Goal: Task Accomplishment & Management: Complete application form

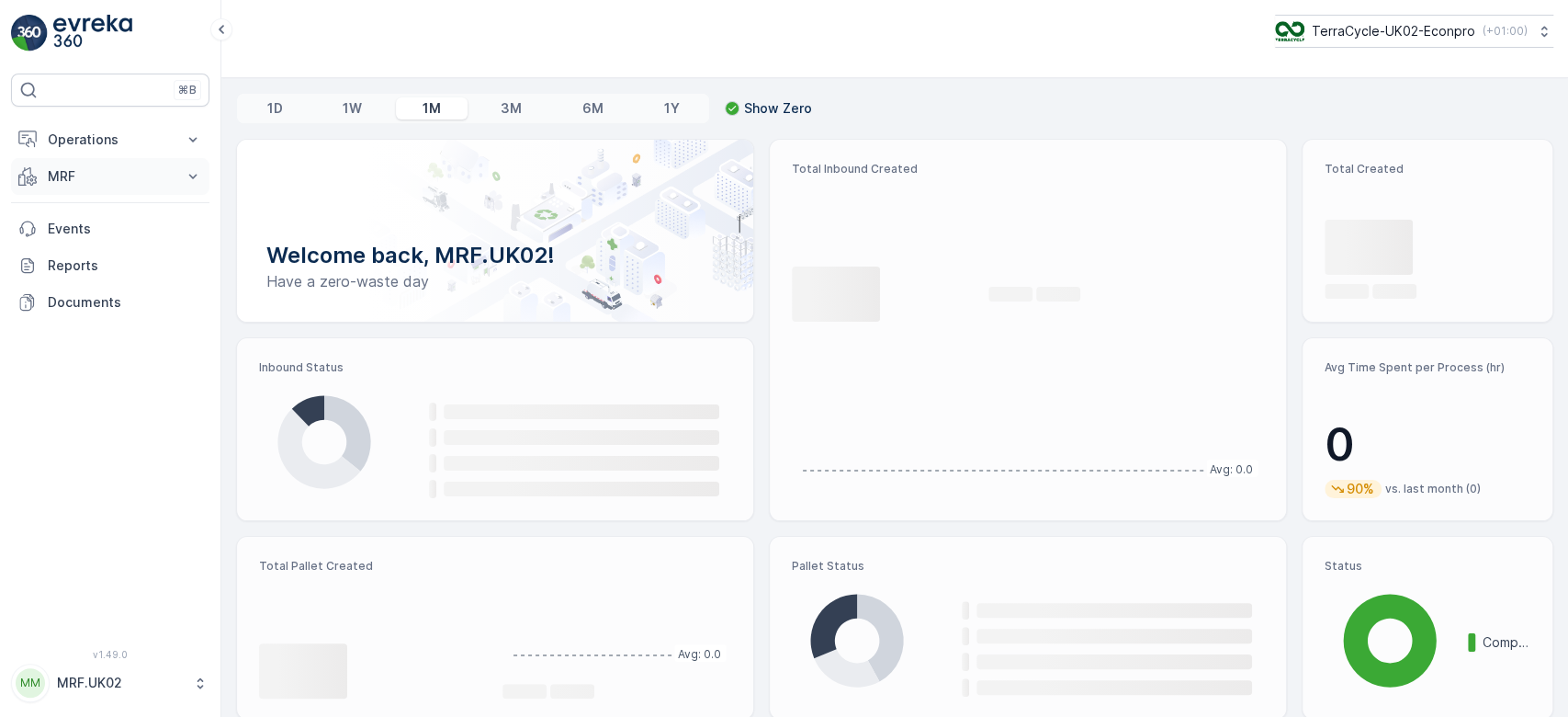
click at [108, 174] on p "MRF" at bounding box center [110, 176] width 125 height 19
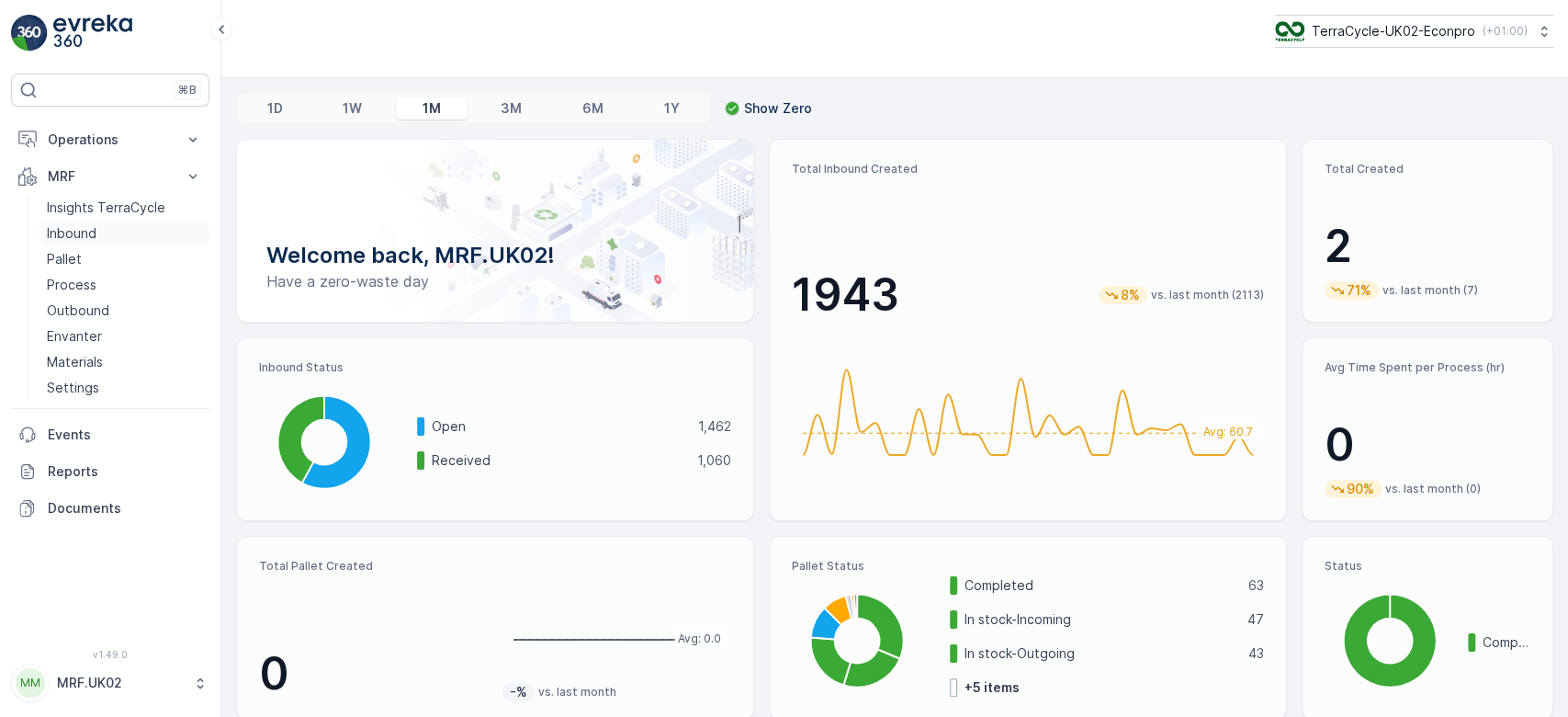
click at [98, 232] on link "Inbound" at bounding box center [124, 234] width 170 height 26
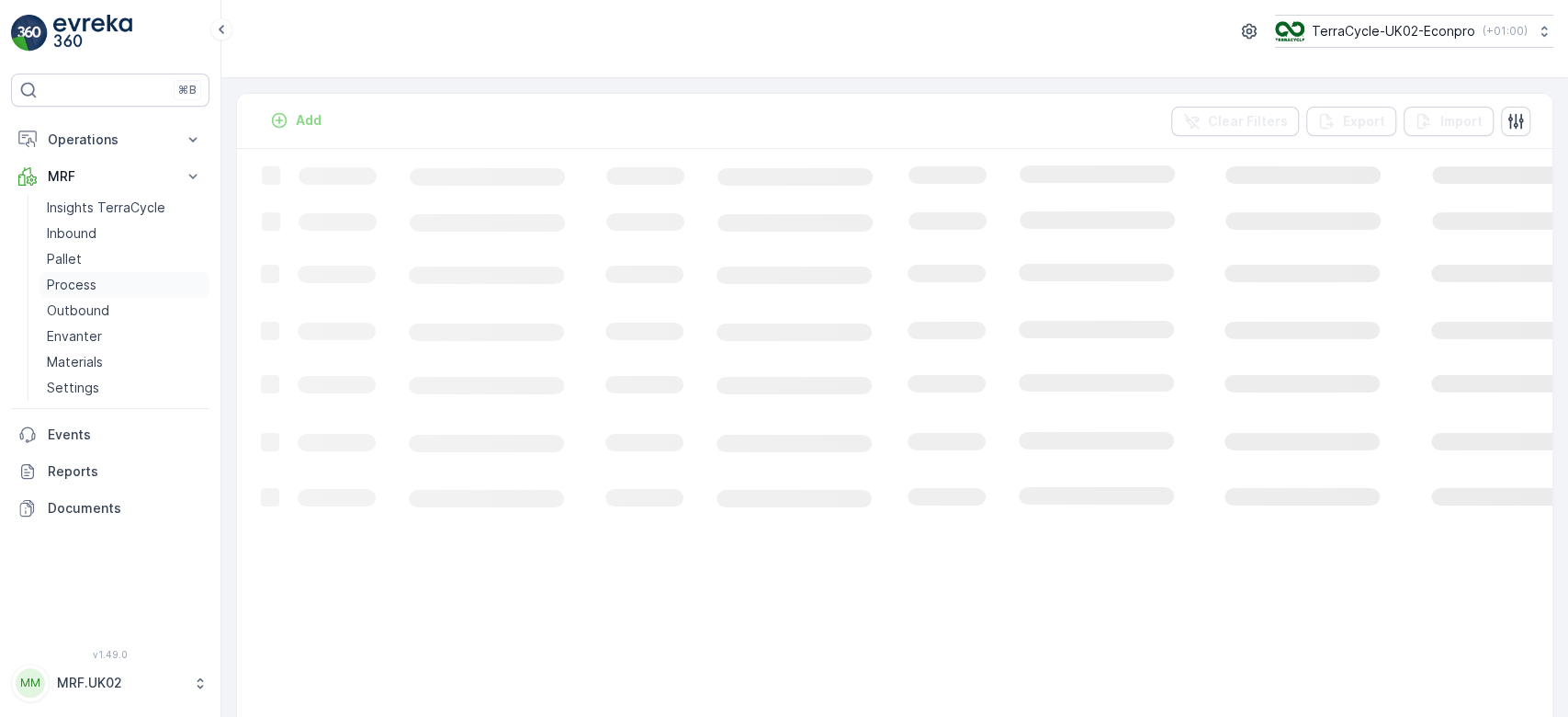
click at [77, 282] on p "Process" at bounding box center [72, 285] width 50 height 19
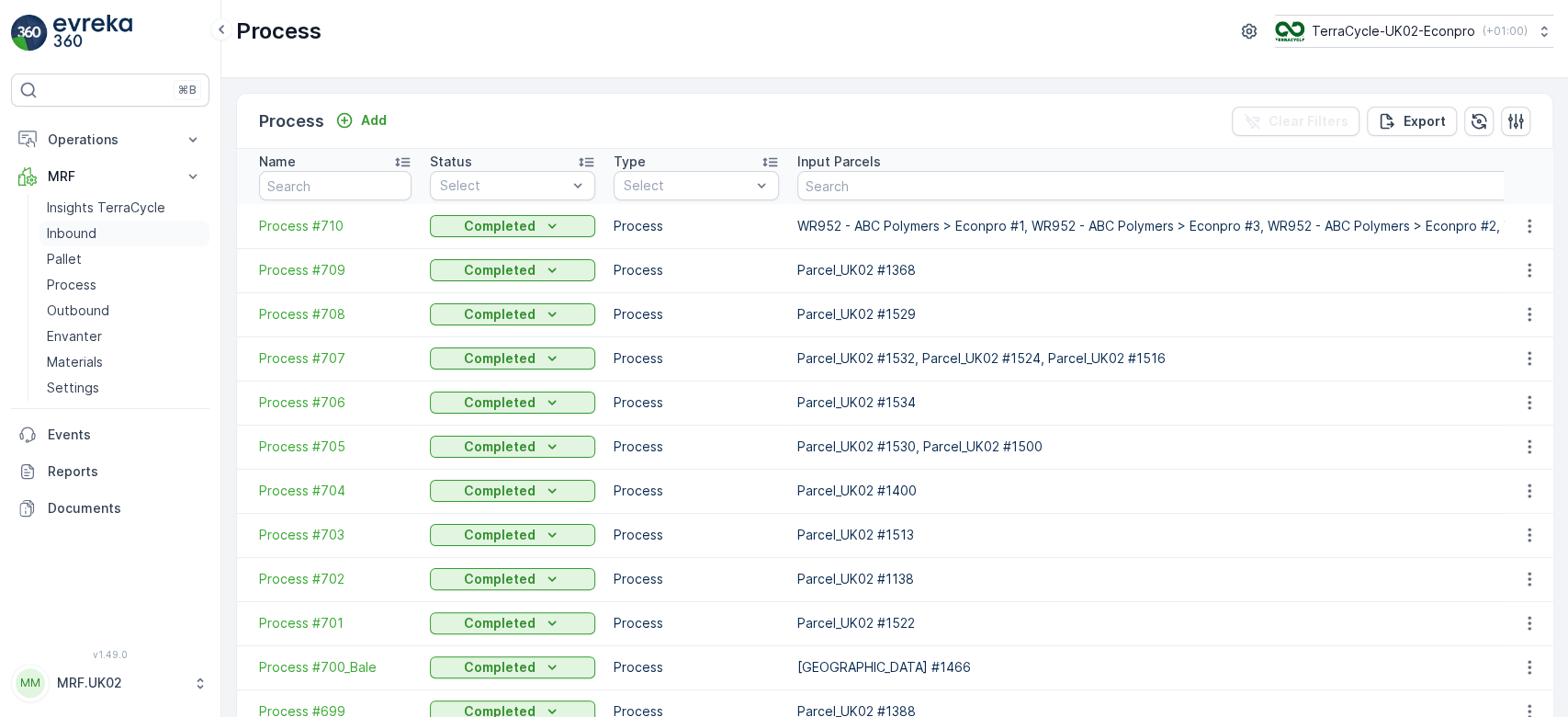
click at [92, 240] on p "Inbound" at bounding box center [72, 234] width 50 height 19
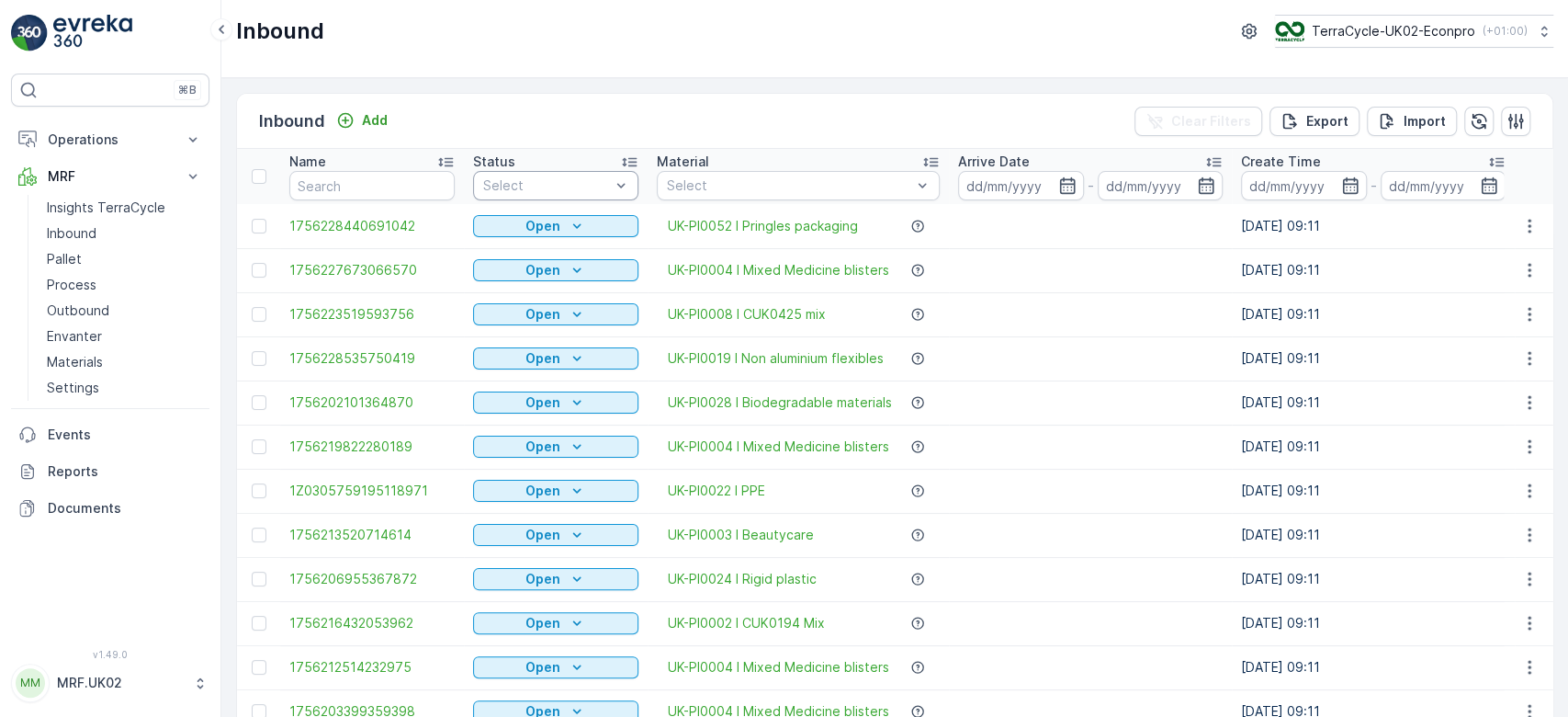
click at [580, 185] on div at bounding box center [546, 186] width 131 height 15
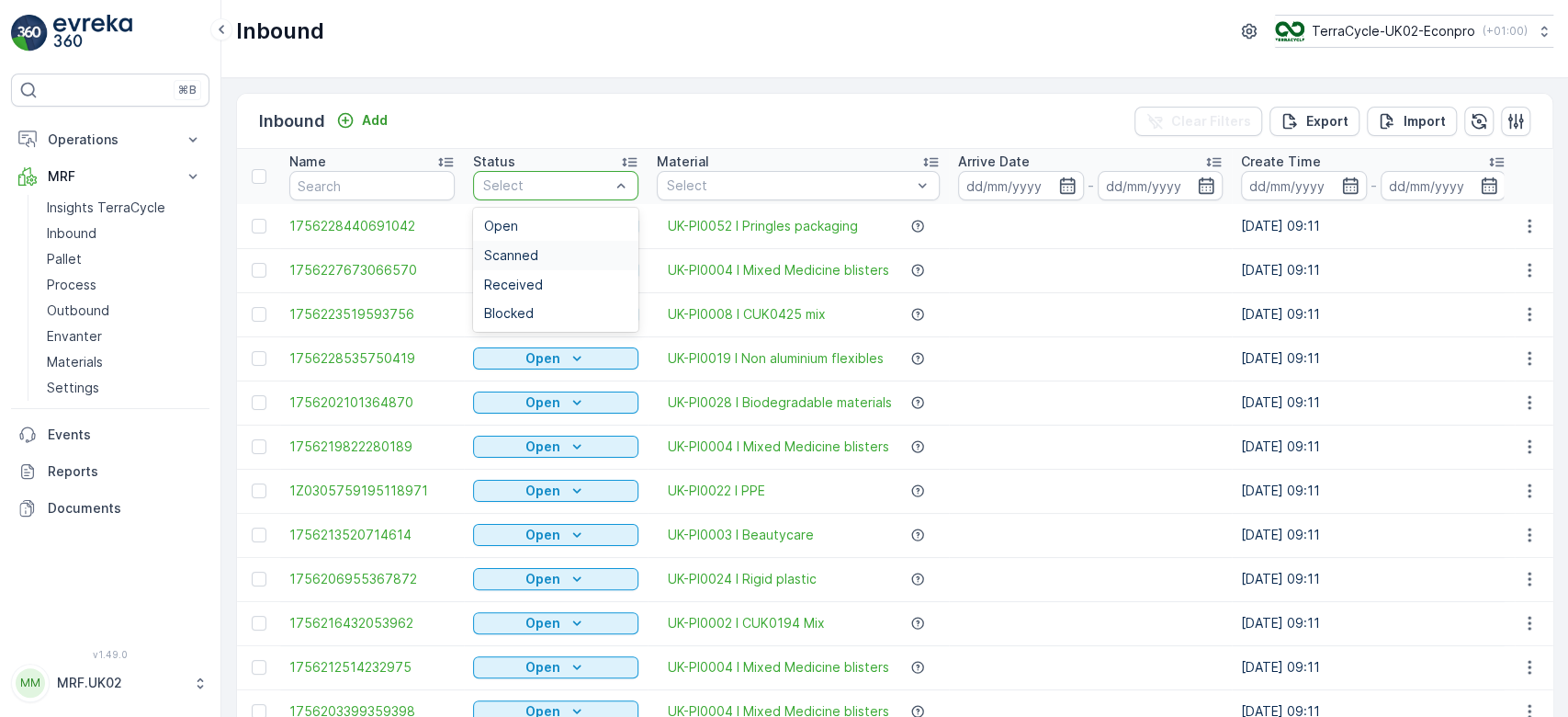
click at [536, 251] on span "Scanned" at bounding box center [511, 256] width 54 height 15
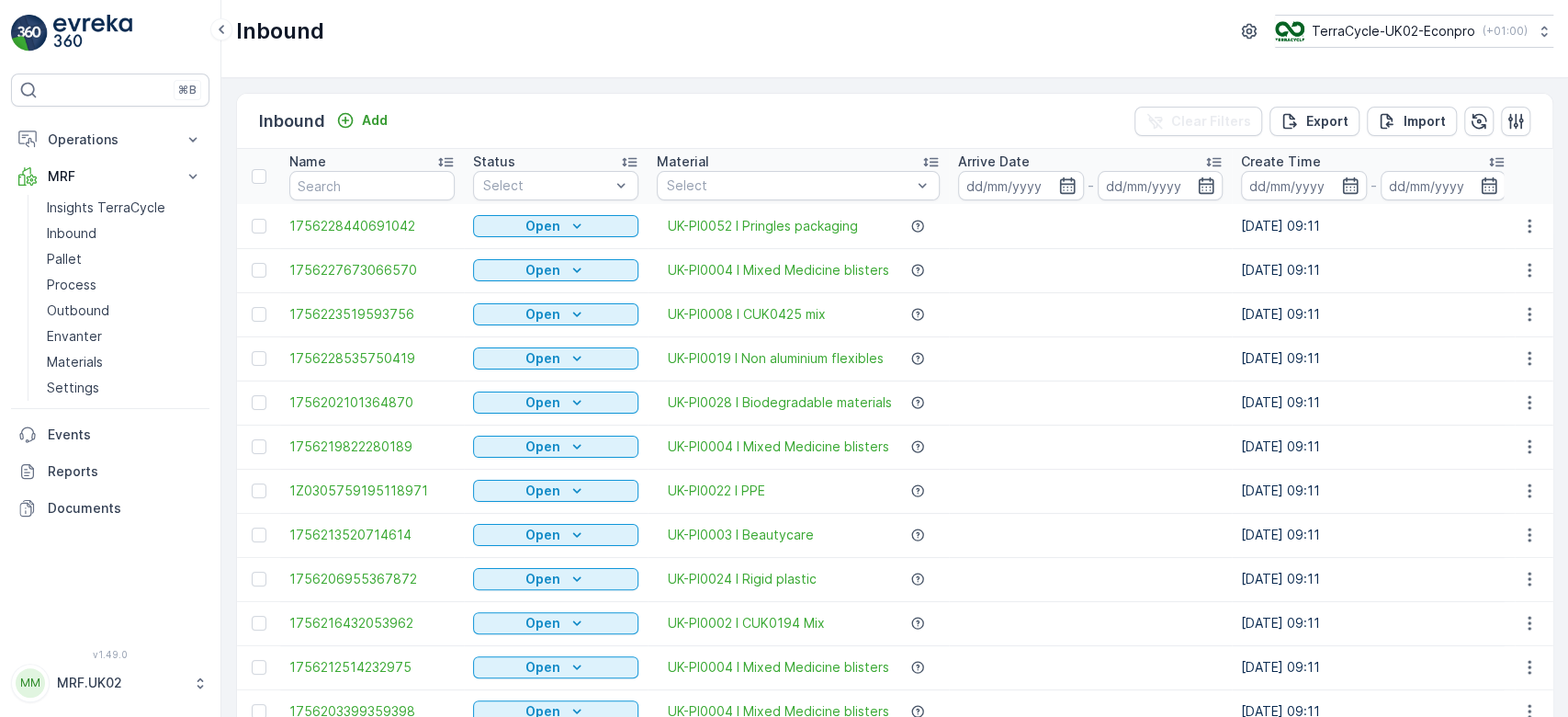
click at [490, 105] on div "Inbound Add Clear Filters Export Import" at bounding box center [895, 121] width 1316 height 55
click at [75, 228] on p "Inbound" at bounding box center [72, 234] width 50 height 19
click at [317, 179] on input "text" at bounding box center [372, 186] width 165 height 30
drag, startPoint x: 317, startPoint y: 179, endPoint x: 331, endPoint y: 186, distance: 15.7
click at [331, 186] on input "text" at bounding box center [372, 186] width 165 height 30
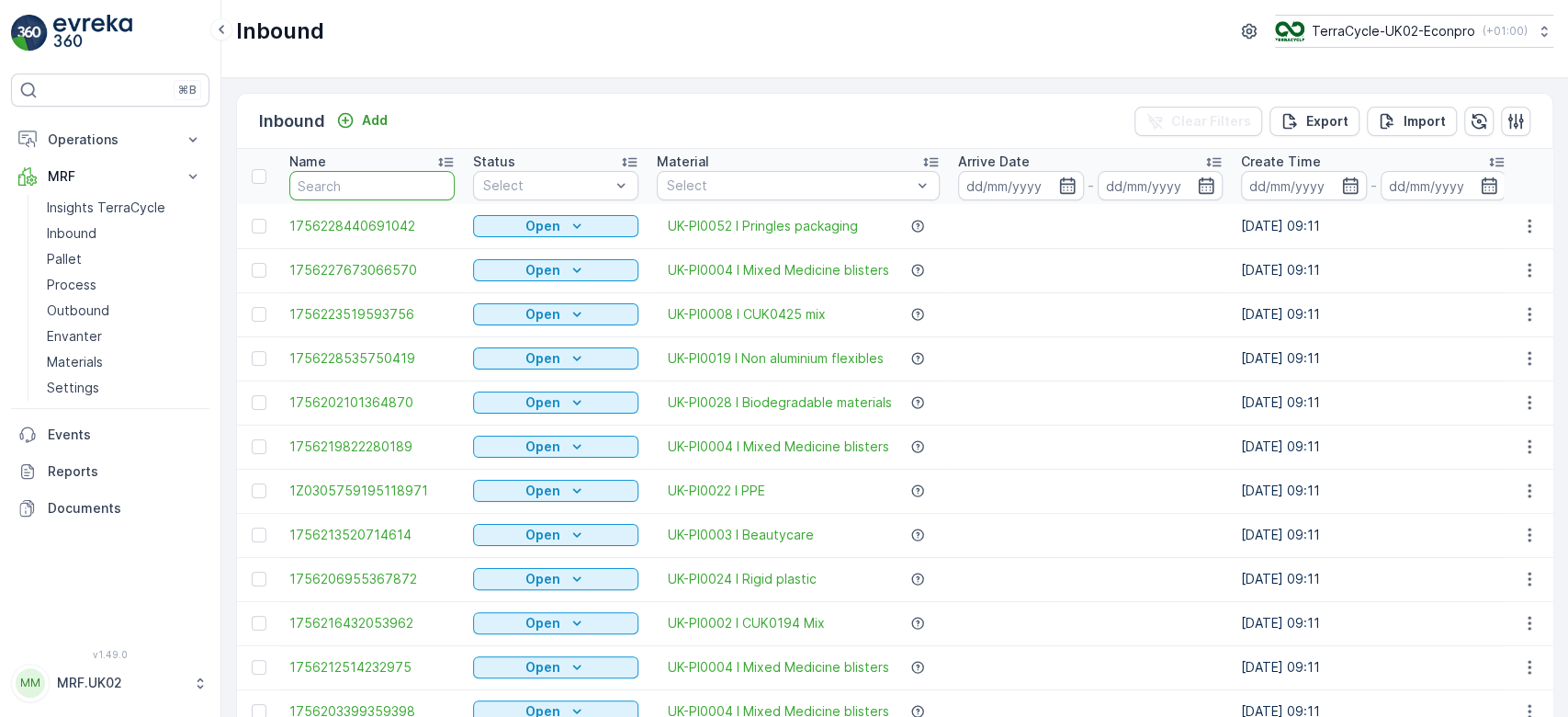
click at [309, 181] on input "text" at bounding box center [372, 186] width 165 height 30
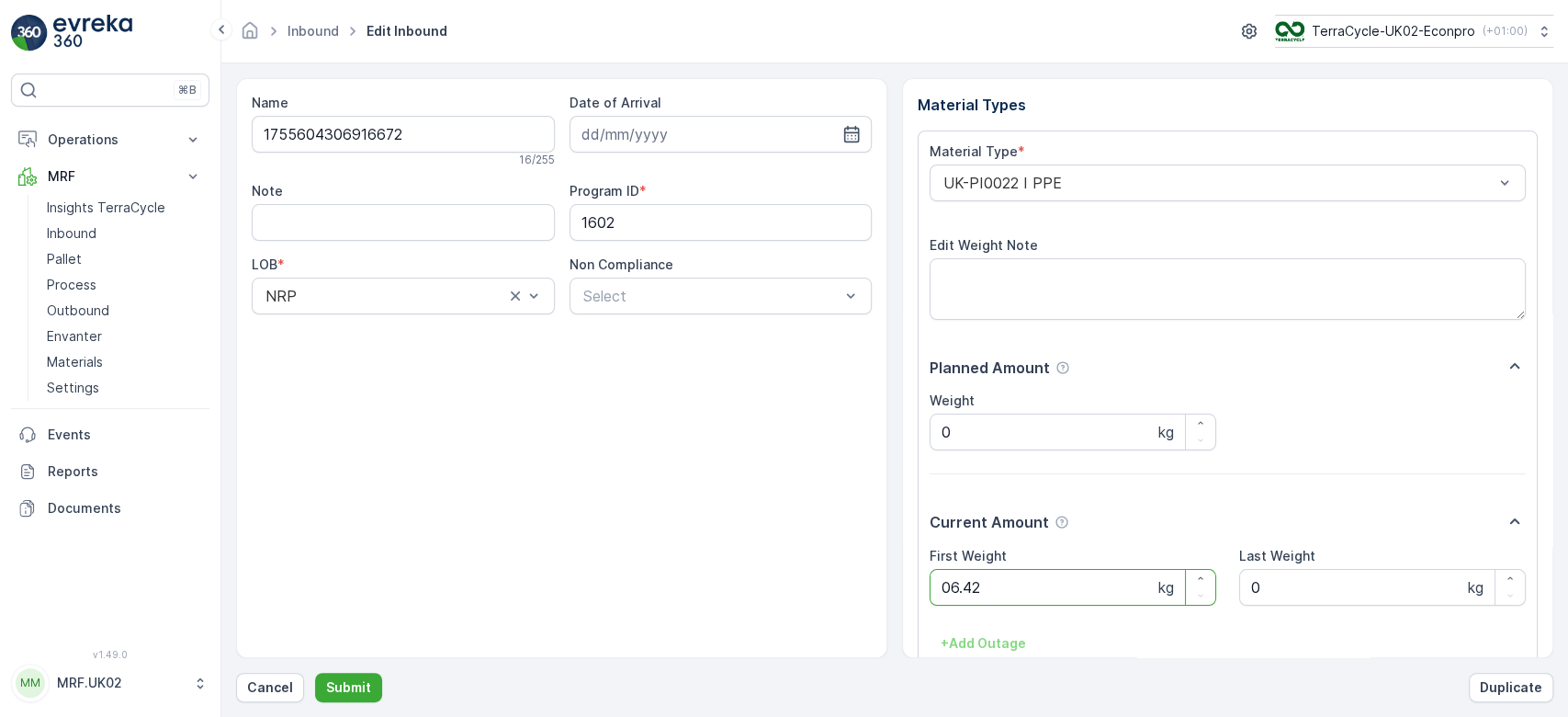
click at [315, 672] on button "Submit" at bounding box center [349, 687] width 67 height 30
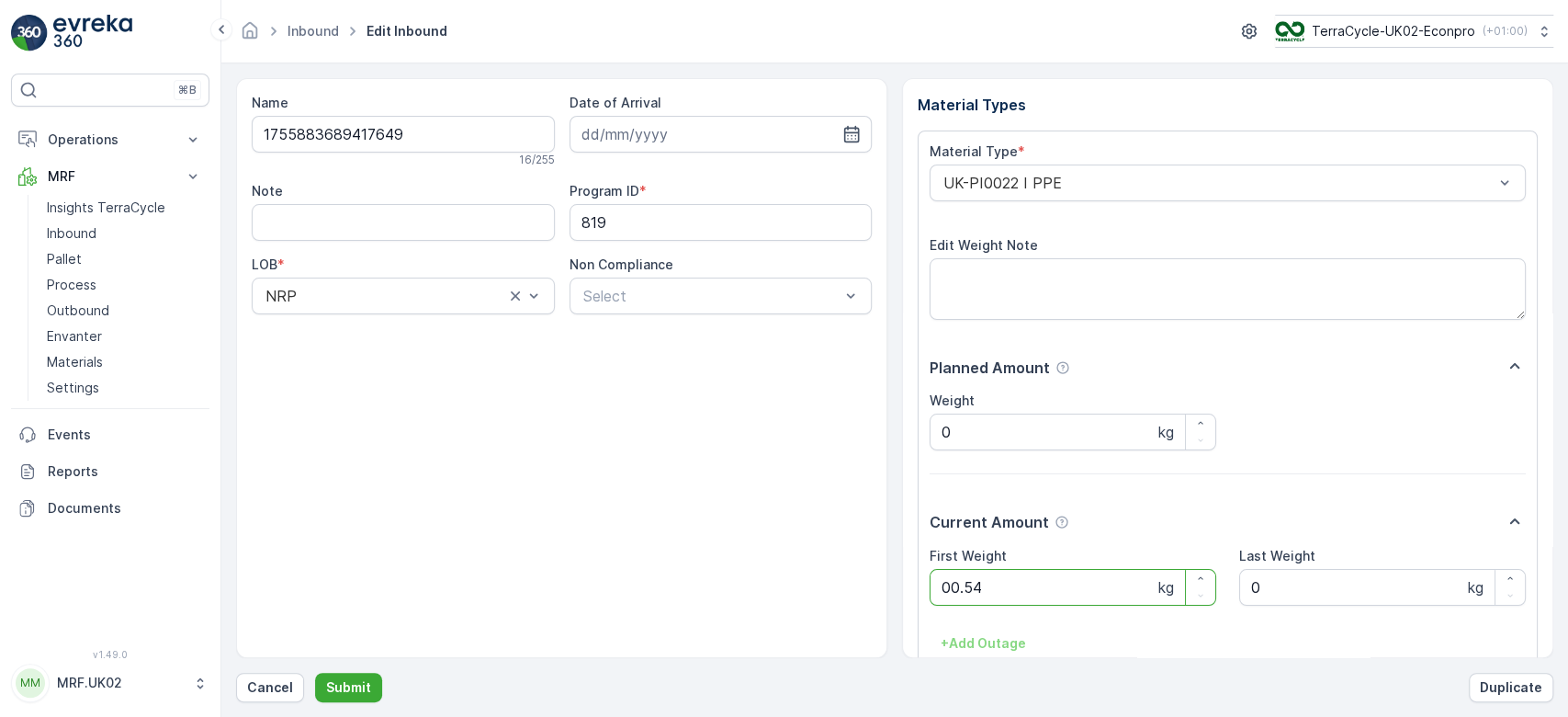
click at [315, 672] on button "Submit" at bounding box center [349, 687] width 67 height 30
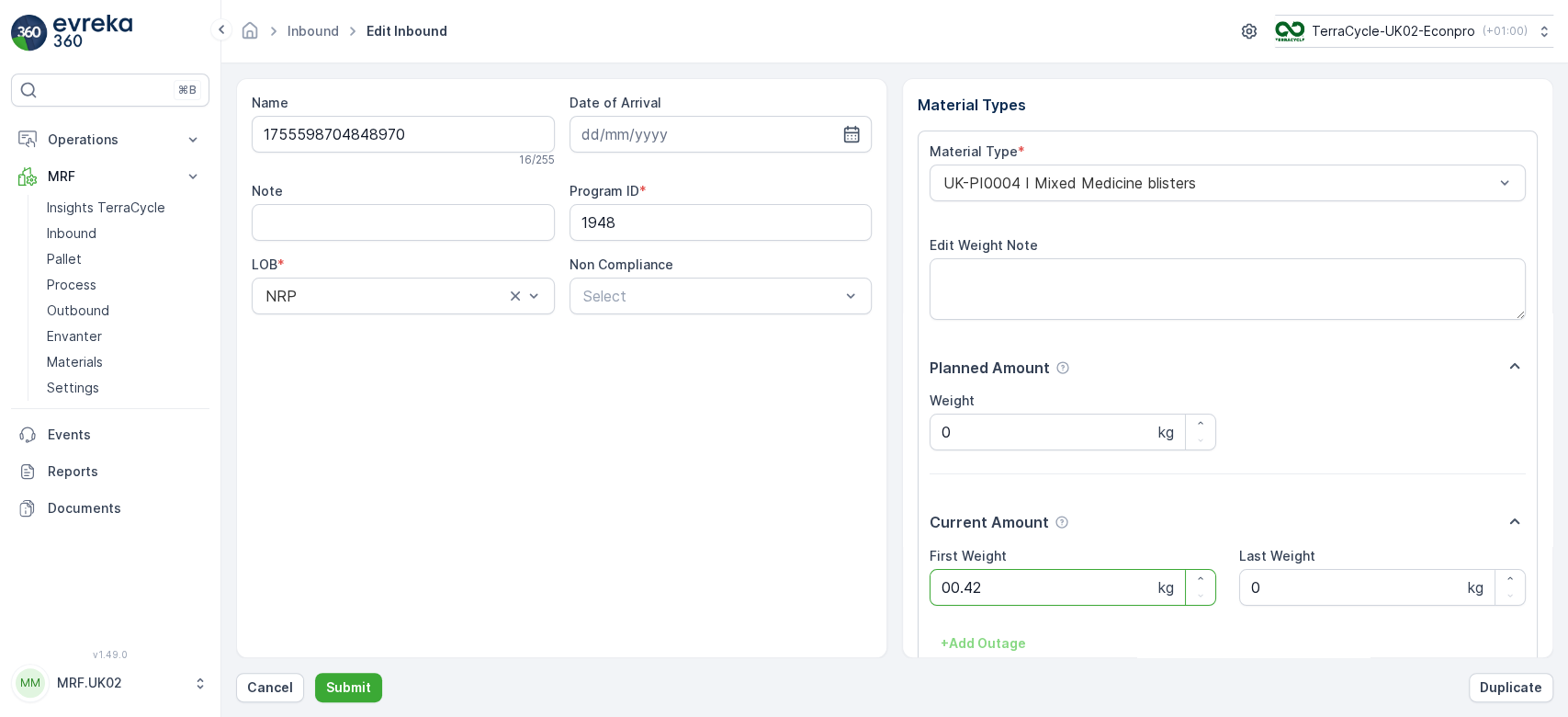
click at [315, 672] on button "Submit" at bounding box center [349, 687] width 67 height 30
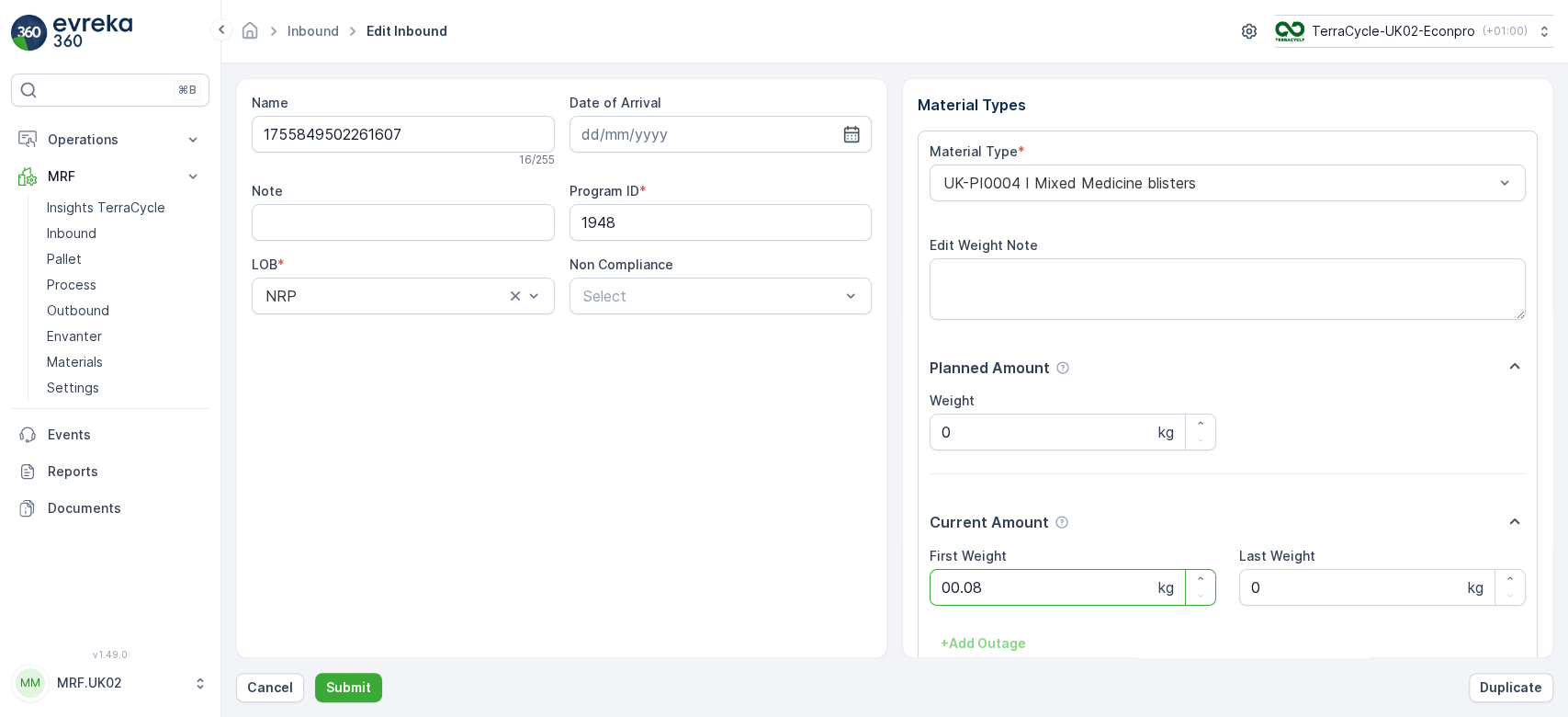
click at [315, 672] on button "Submit" at bounding box center [349, 687] width 67 height 30
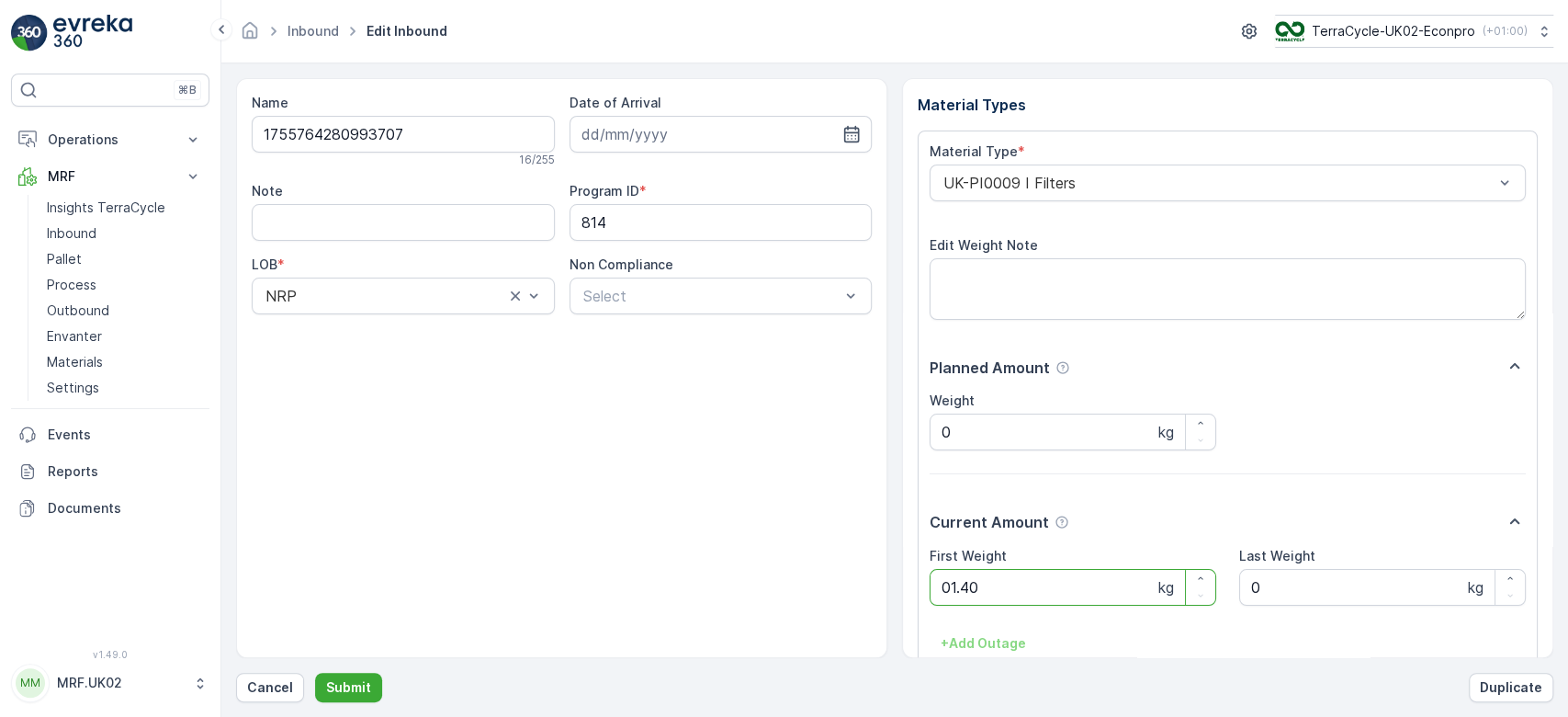
click at [315, 672] on button "Submit" at bounding box center [349, 687] width 67 height 30
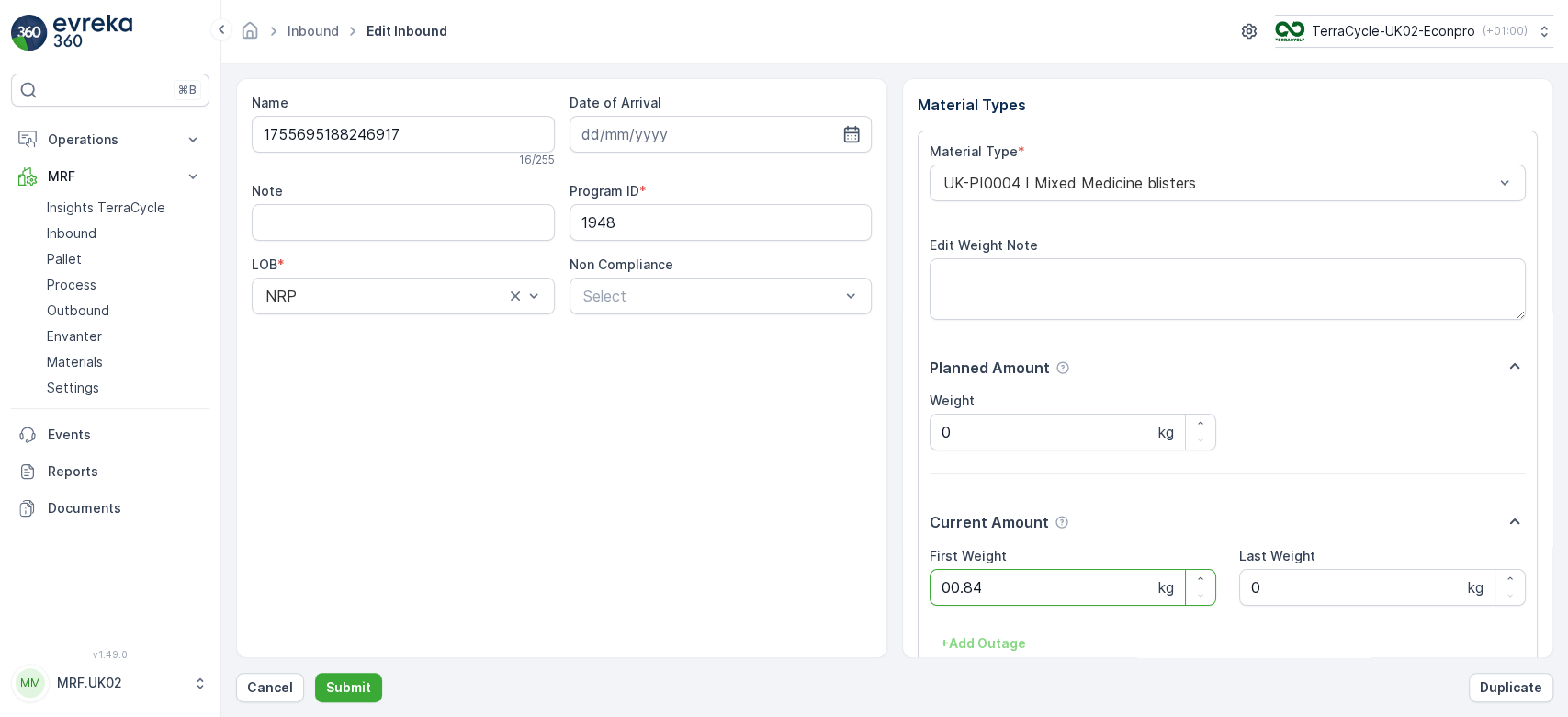
click at [315, 672] on button "Submit" at bounding box center [349, 687] width 67 height 30
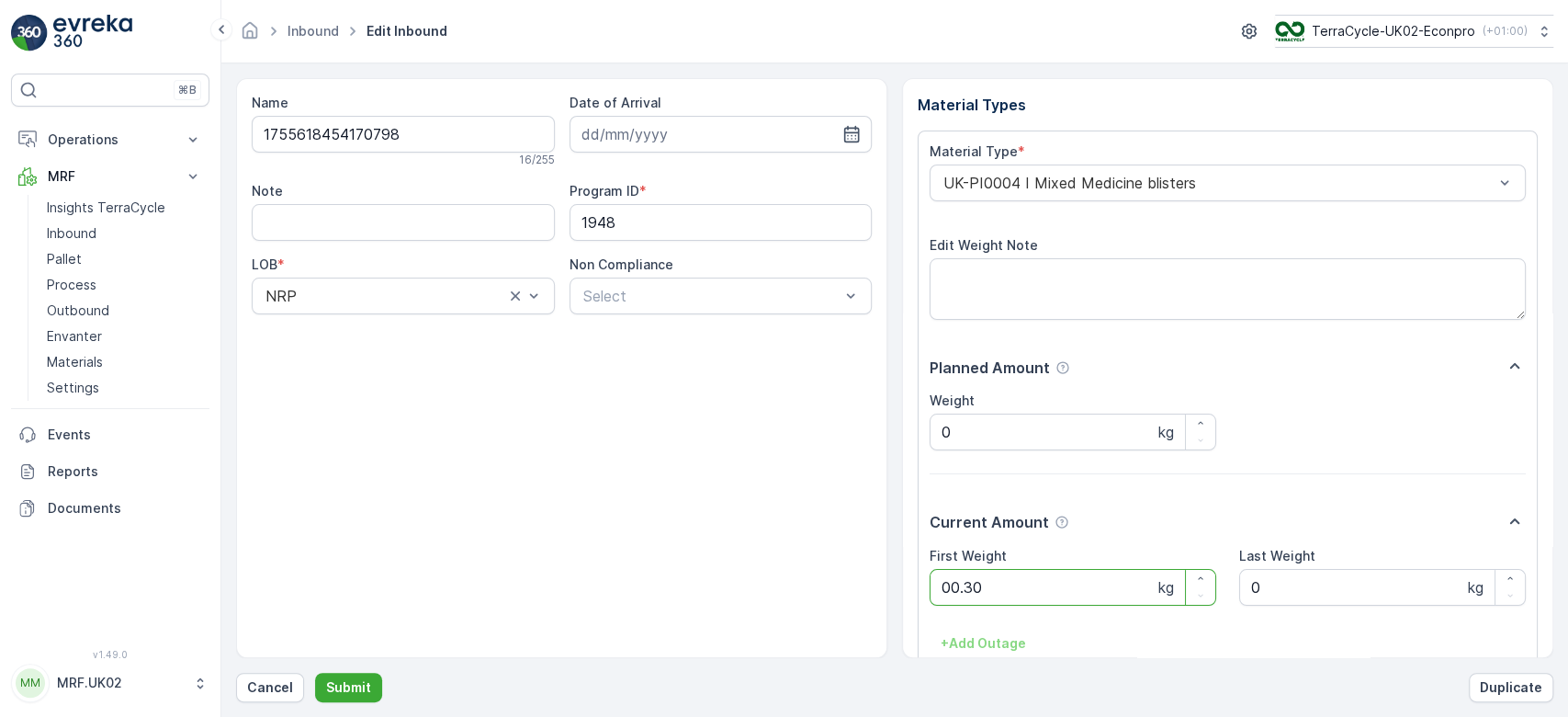
click at [315, 672] on button "Submit" at bounding box center [349, 687] width 67 height 30
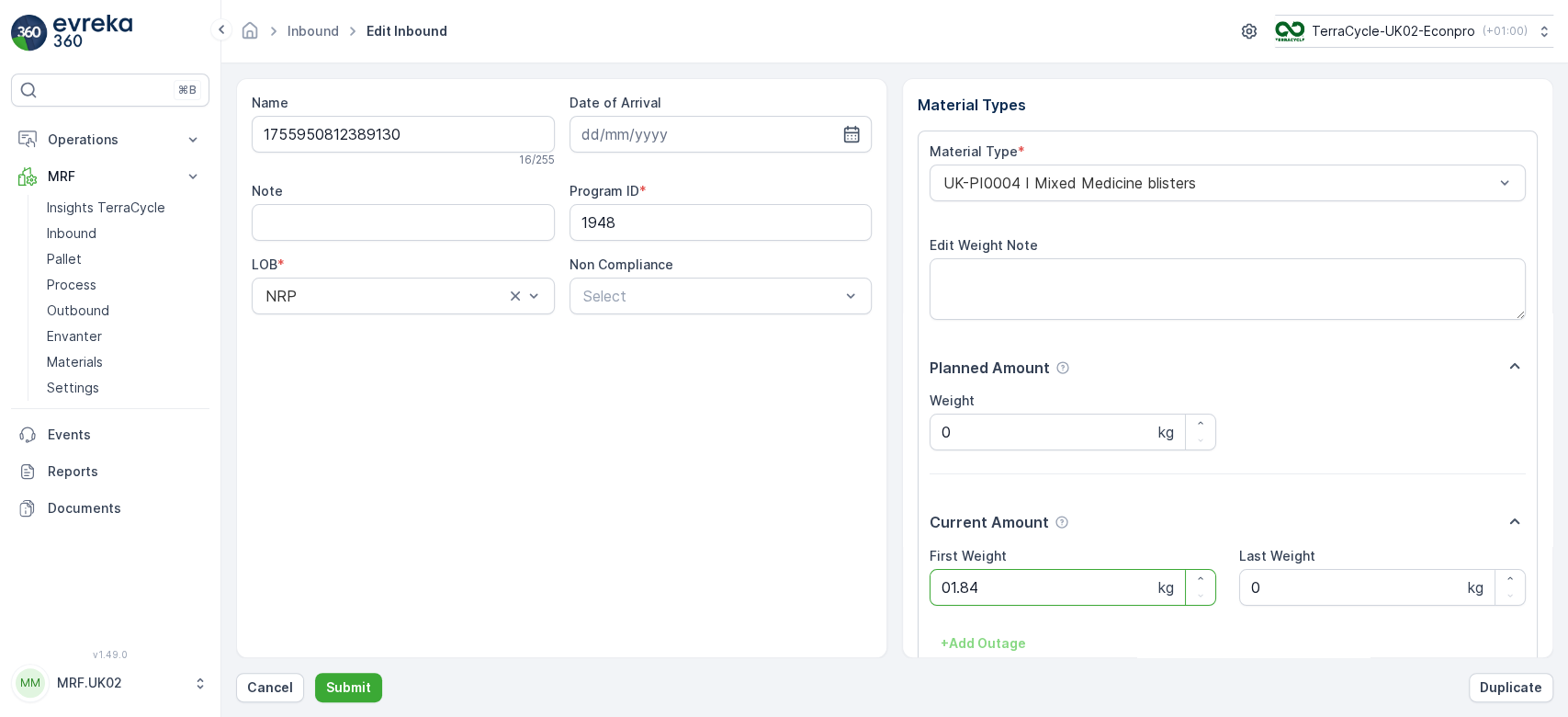
click at [315, 672] on button "Submit" at bounding box center [349, 687] width 67 height 30
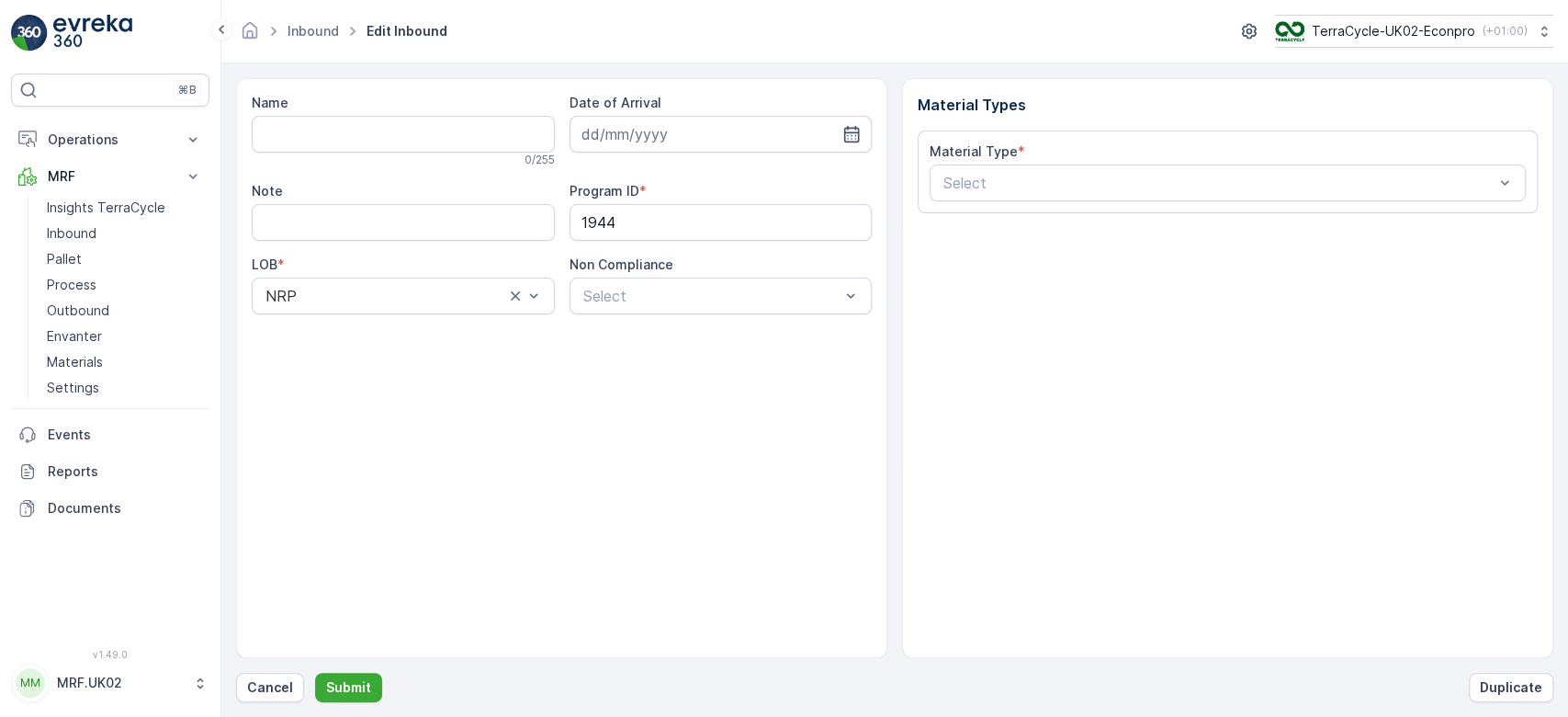
type input "1755941315695204"
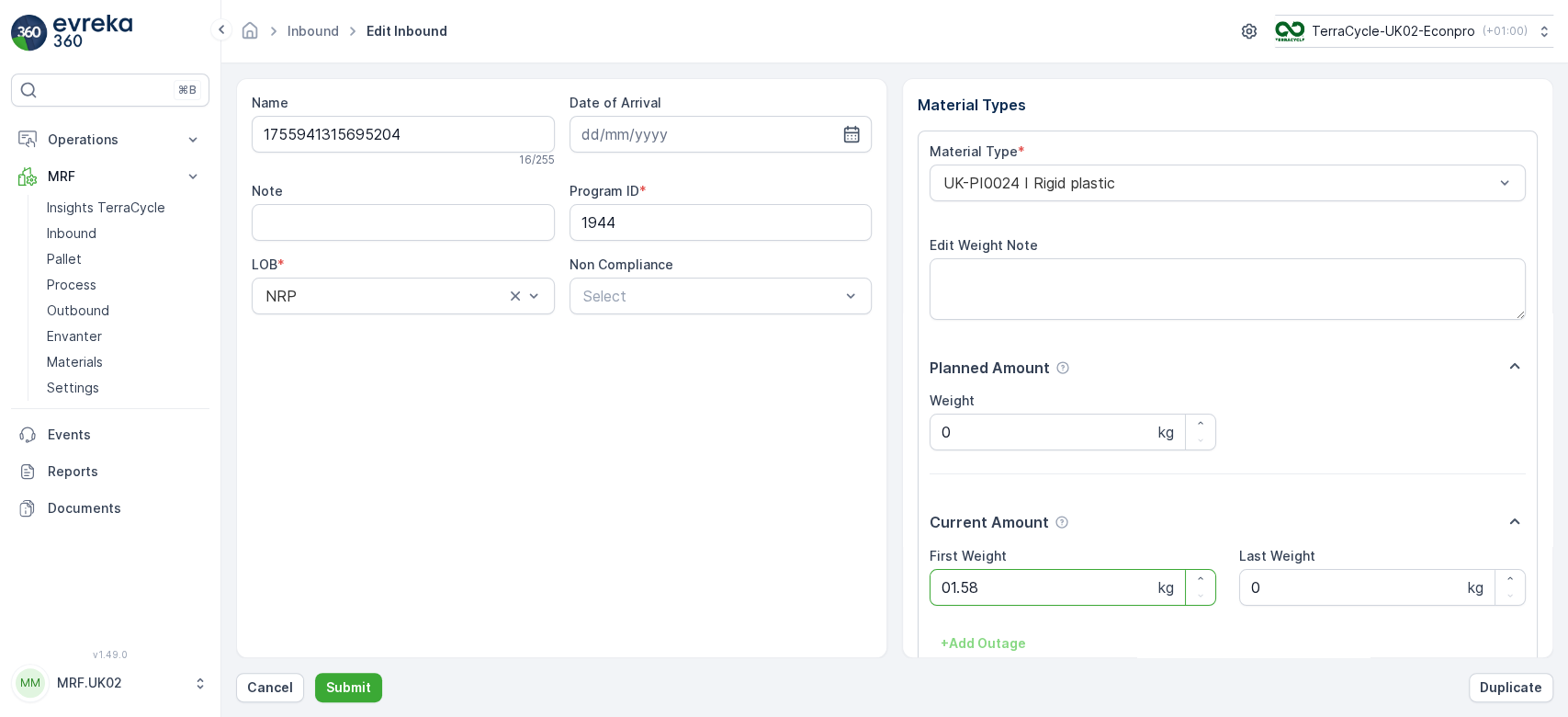
click at [315, 672] on button "Submit" at bounding box center [349, 687] width 67 height 30
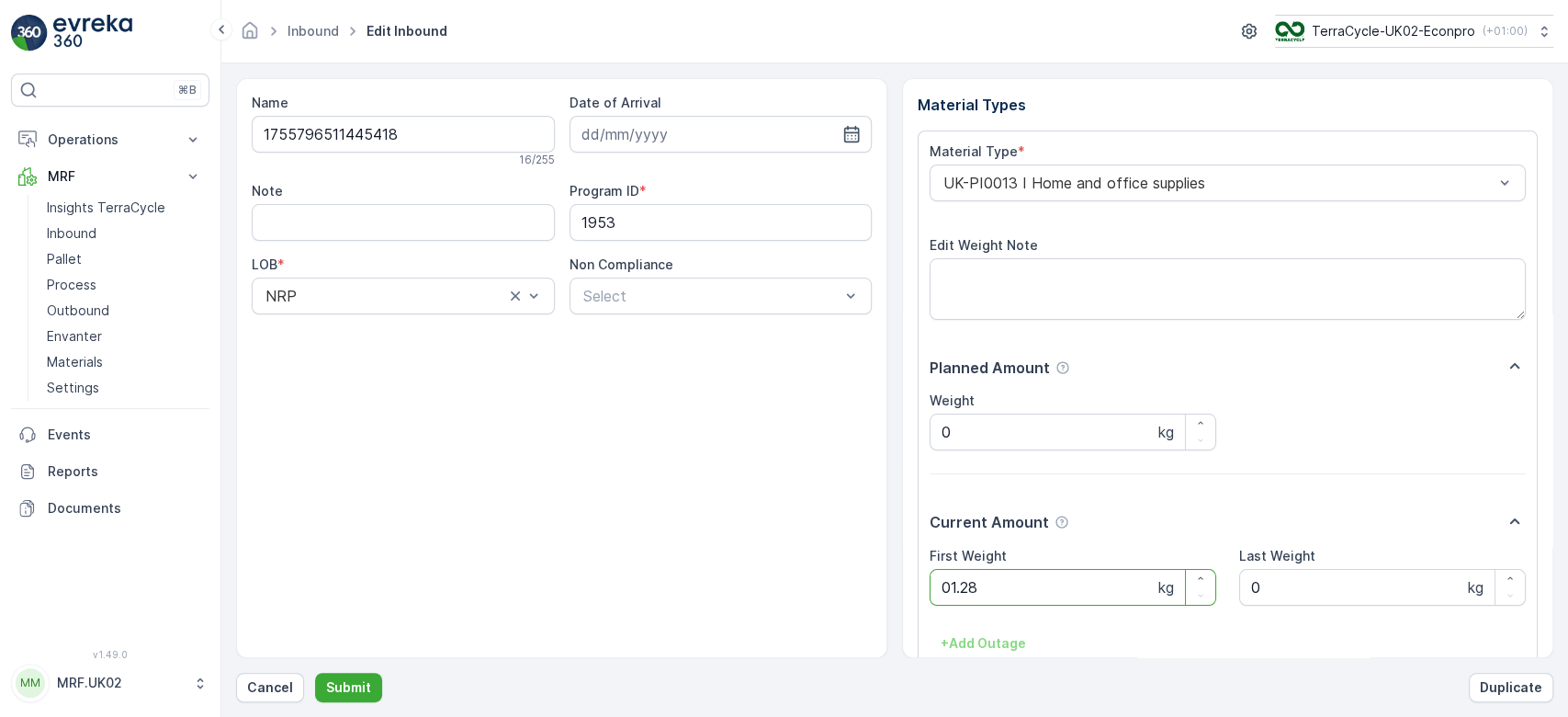
click at [315, 672] on button "Submit" at bounding box center [349, 687] width 67 height 30
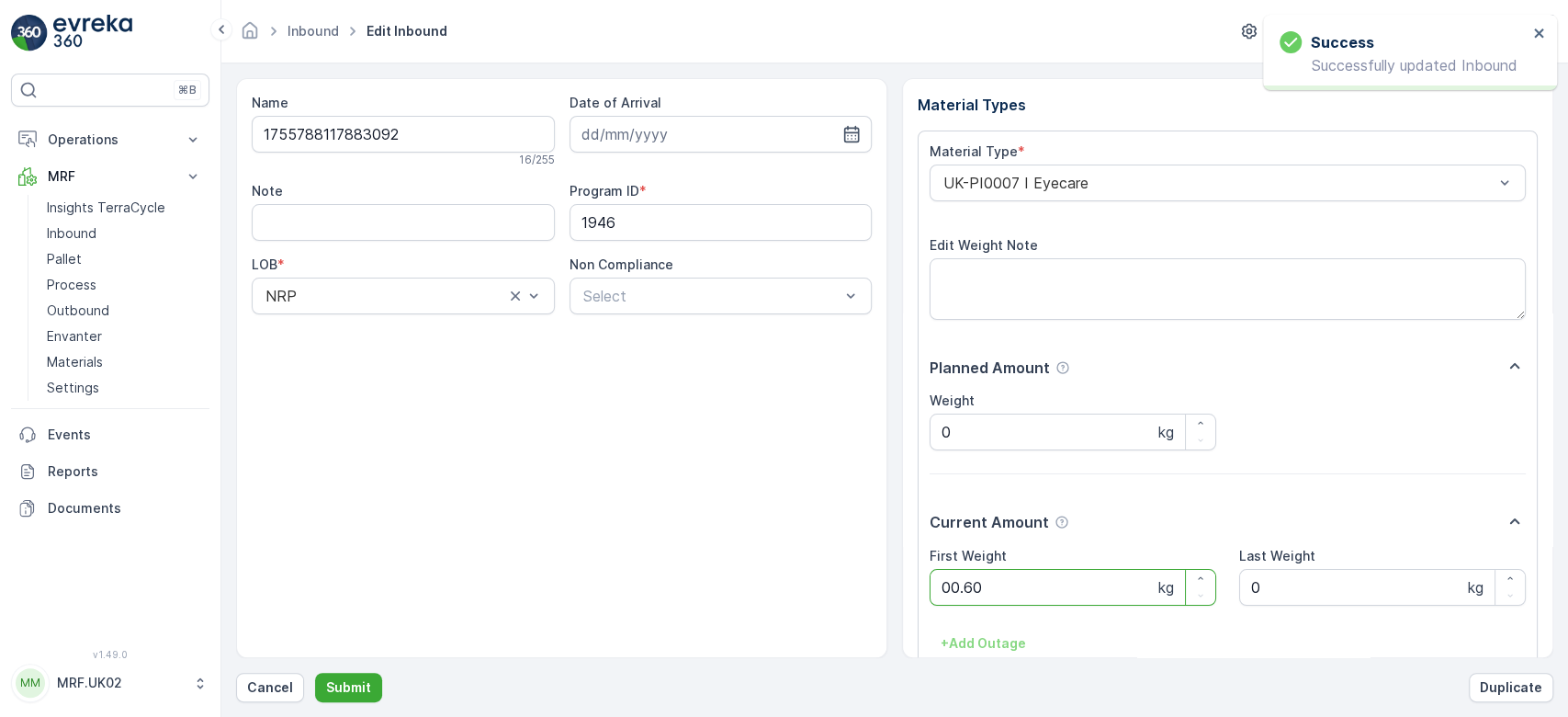
click at [315, 672] on button "Submit" at bounding box center [349, 687] width 67 height 30
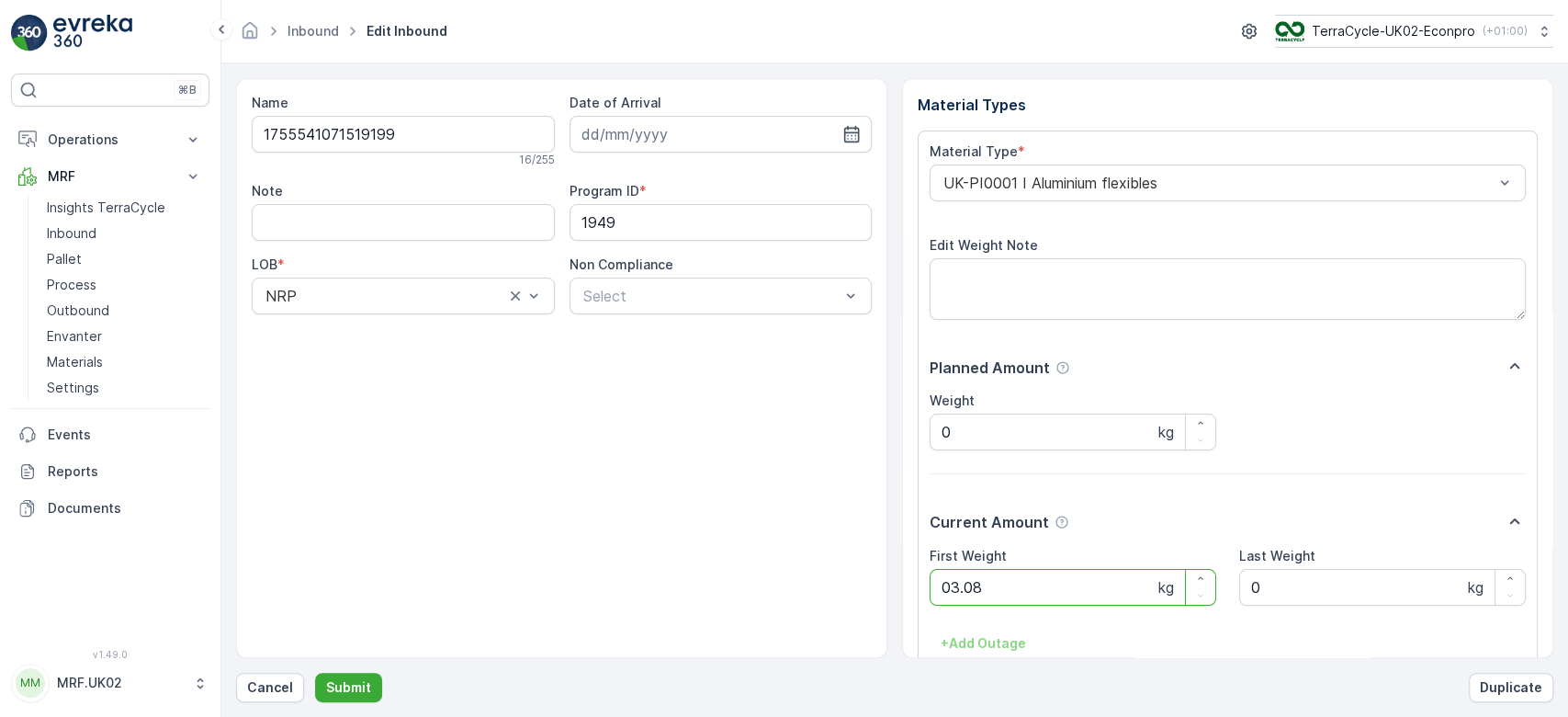
click at [315, 672] on button "Submit" at bounding box center [349, 687] width 67 height 30
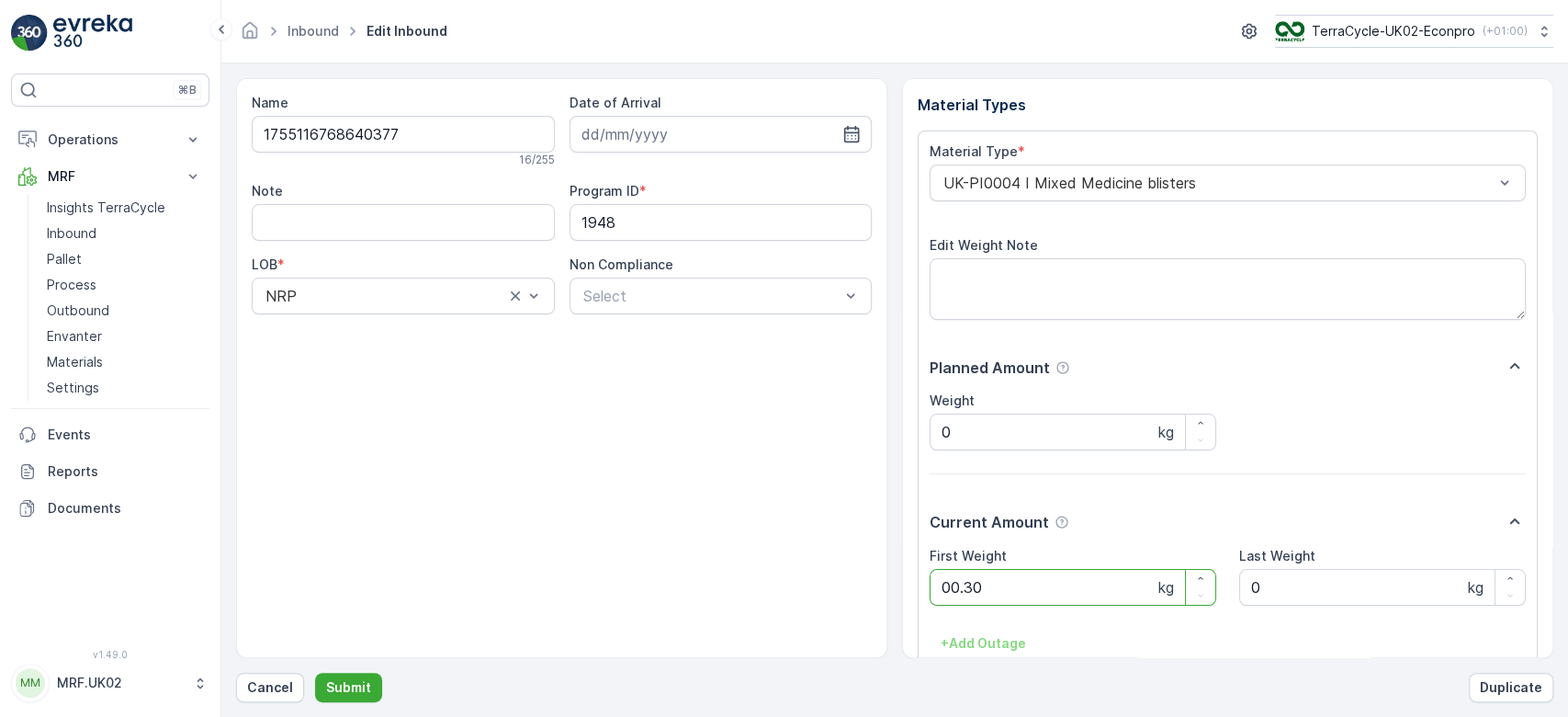
click at [315, 672] on button "Submit" at bounding box center [349, 687] width 67 height 30
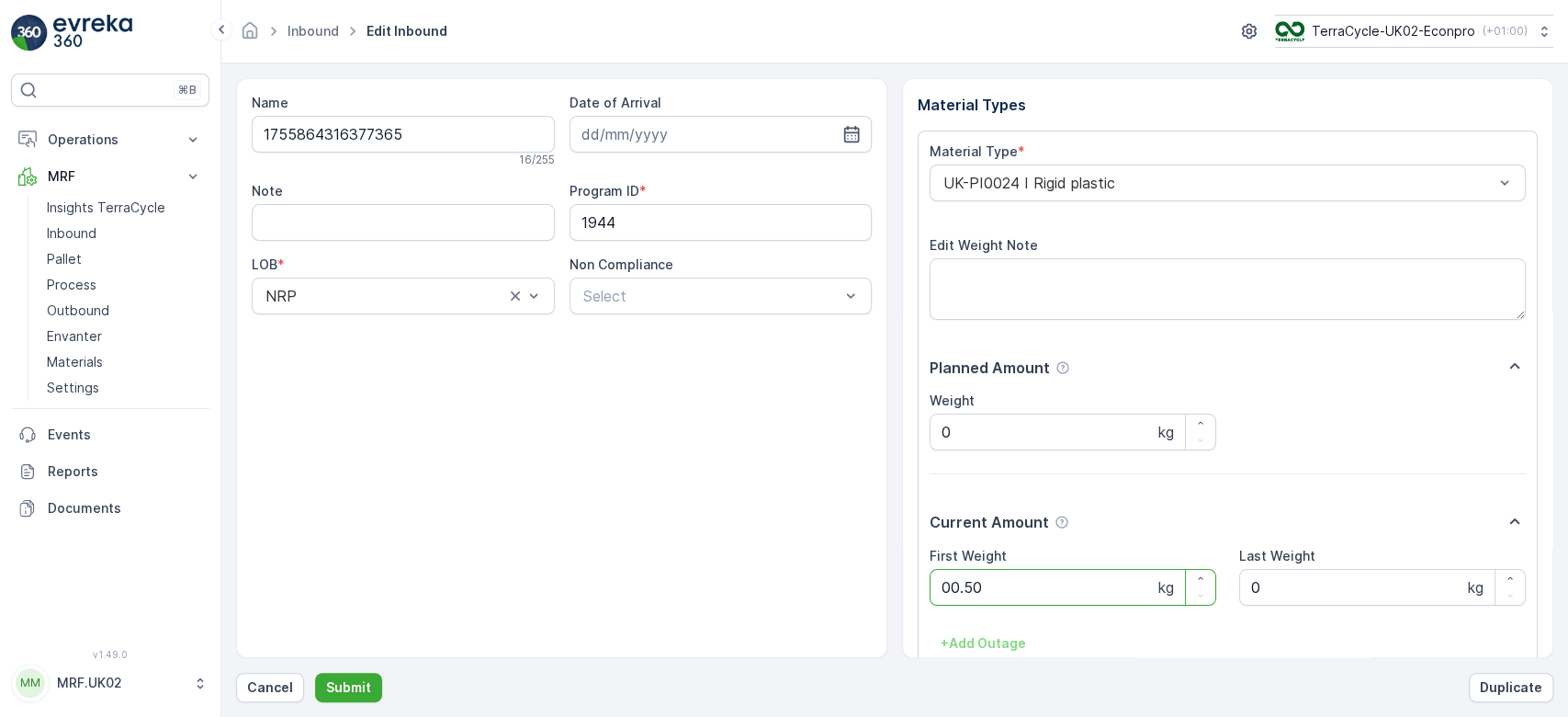
click at [315, 672] on button "Submit" at bounding box center [349, 687] width 67 height 30
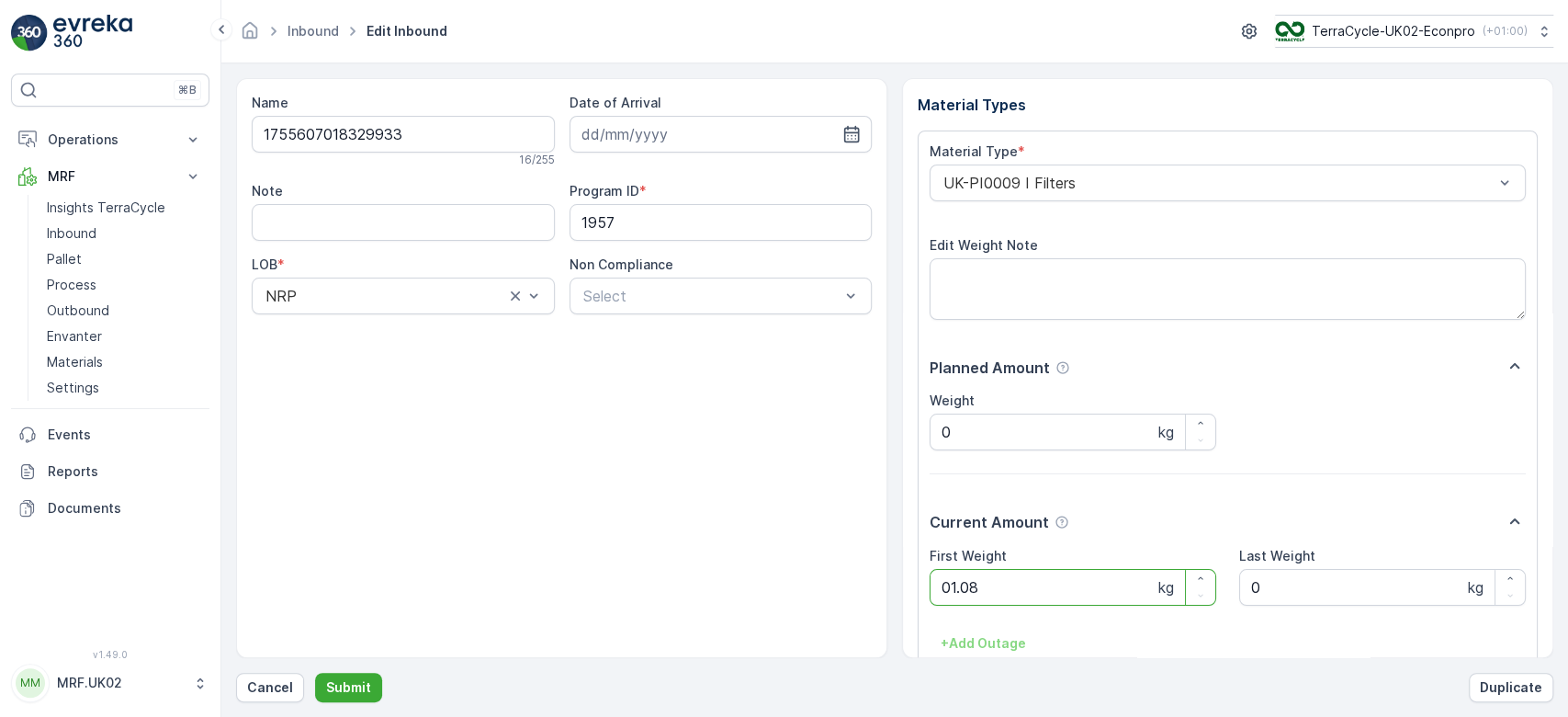
click at [315, 672] on button "Submit" at bounding box center [349, 687] width 67 height 30
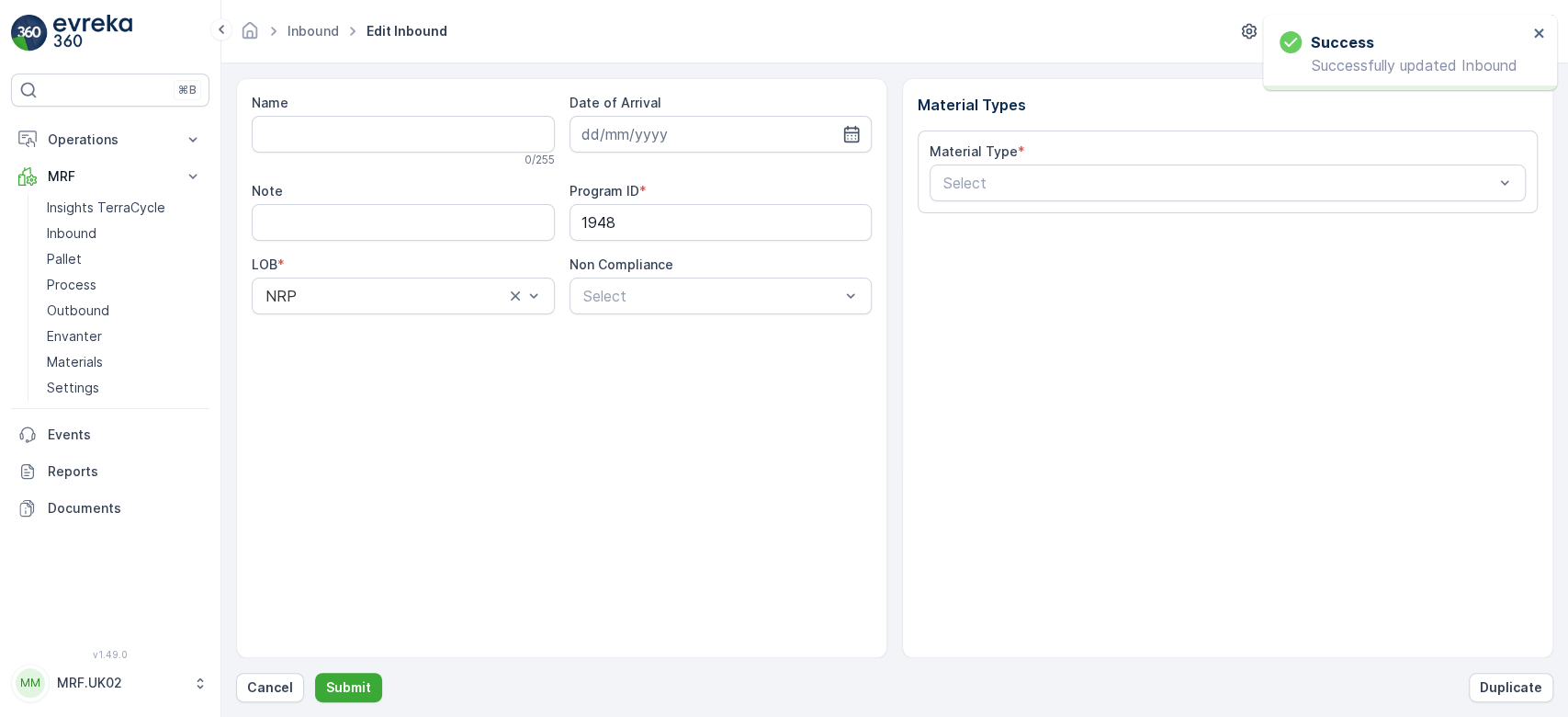
type input "1755620951774805"
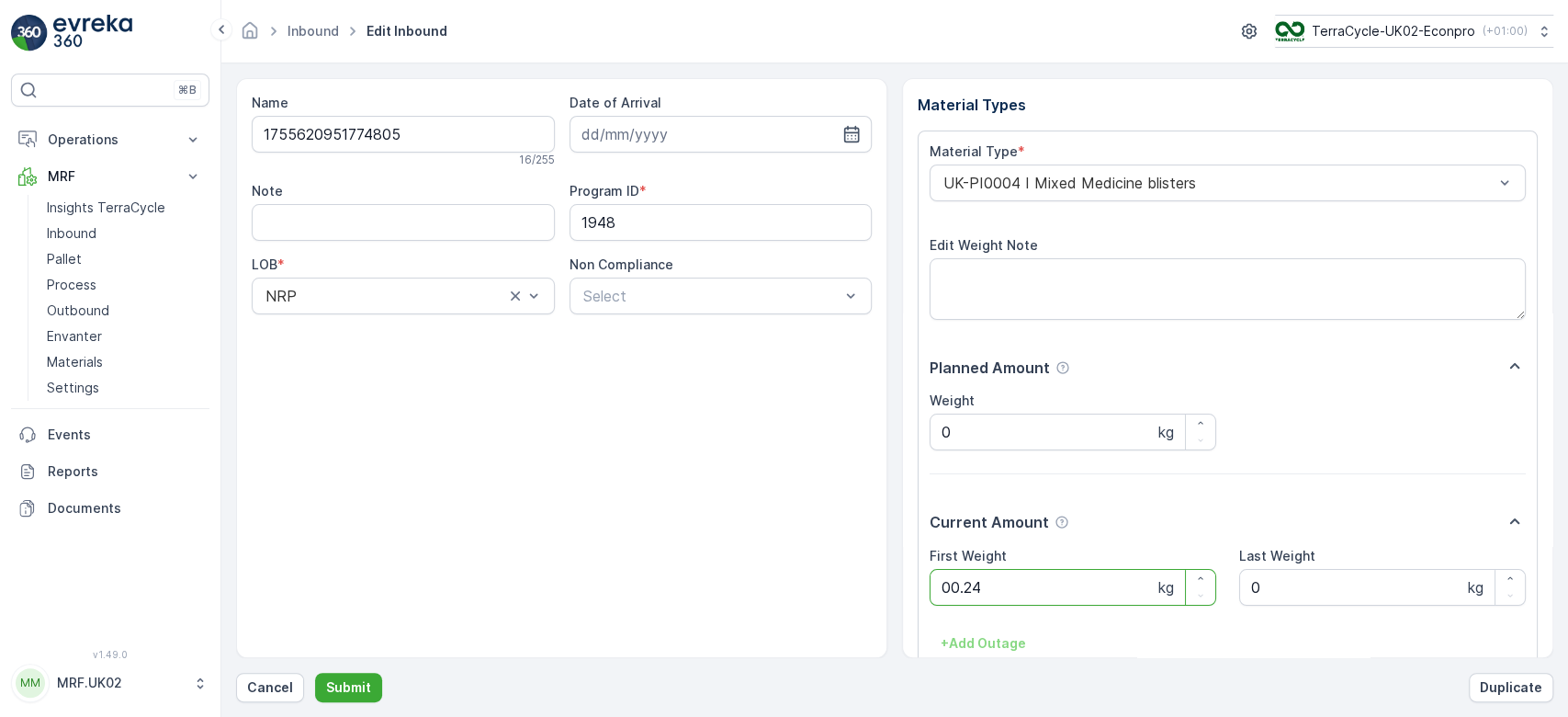
click at [315, 672] on button "Submit" at bounding box center [349, 687] width 67 height 30
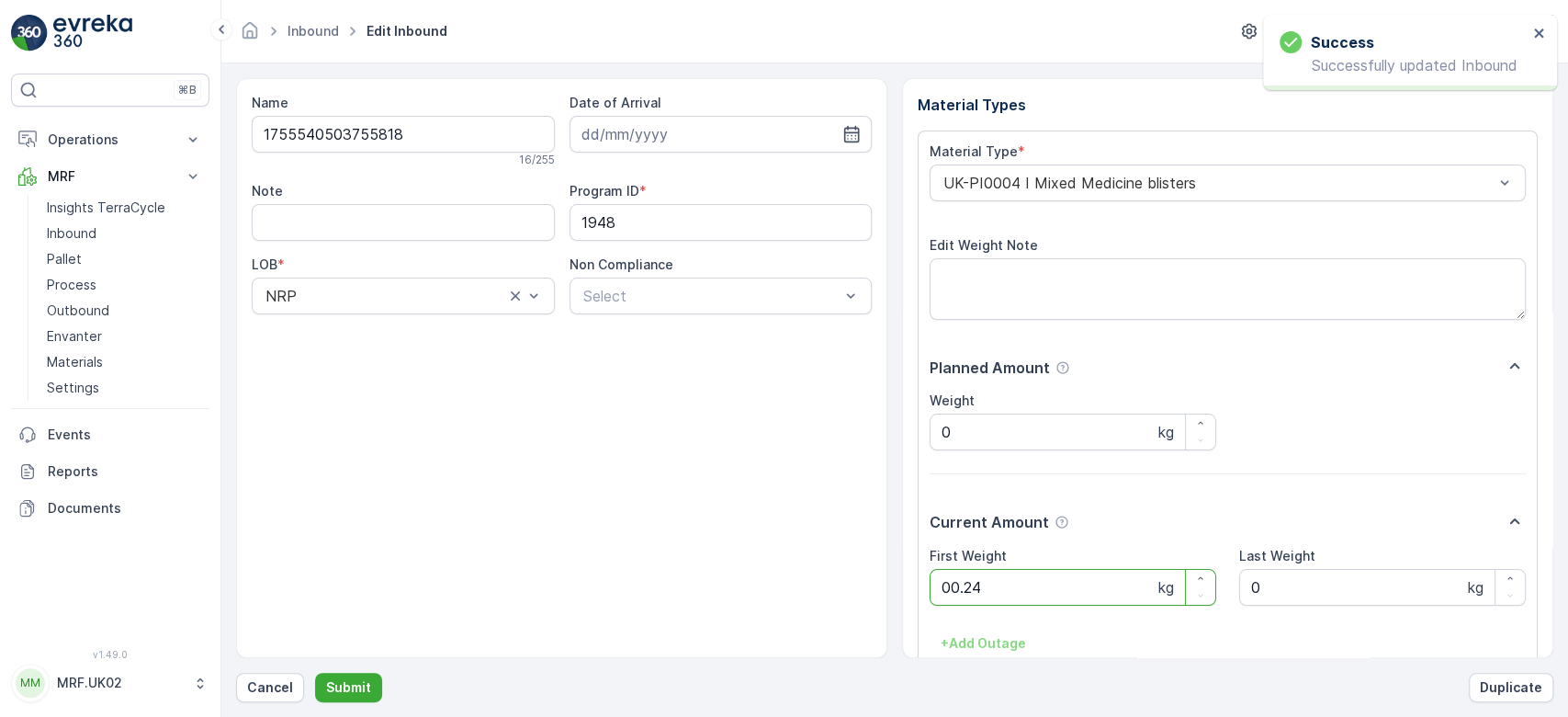
click at [315, 672] on button "Submit" at bounding box center [349, 687] width 67 height 30
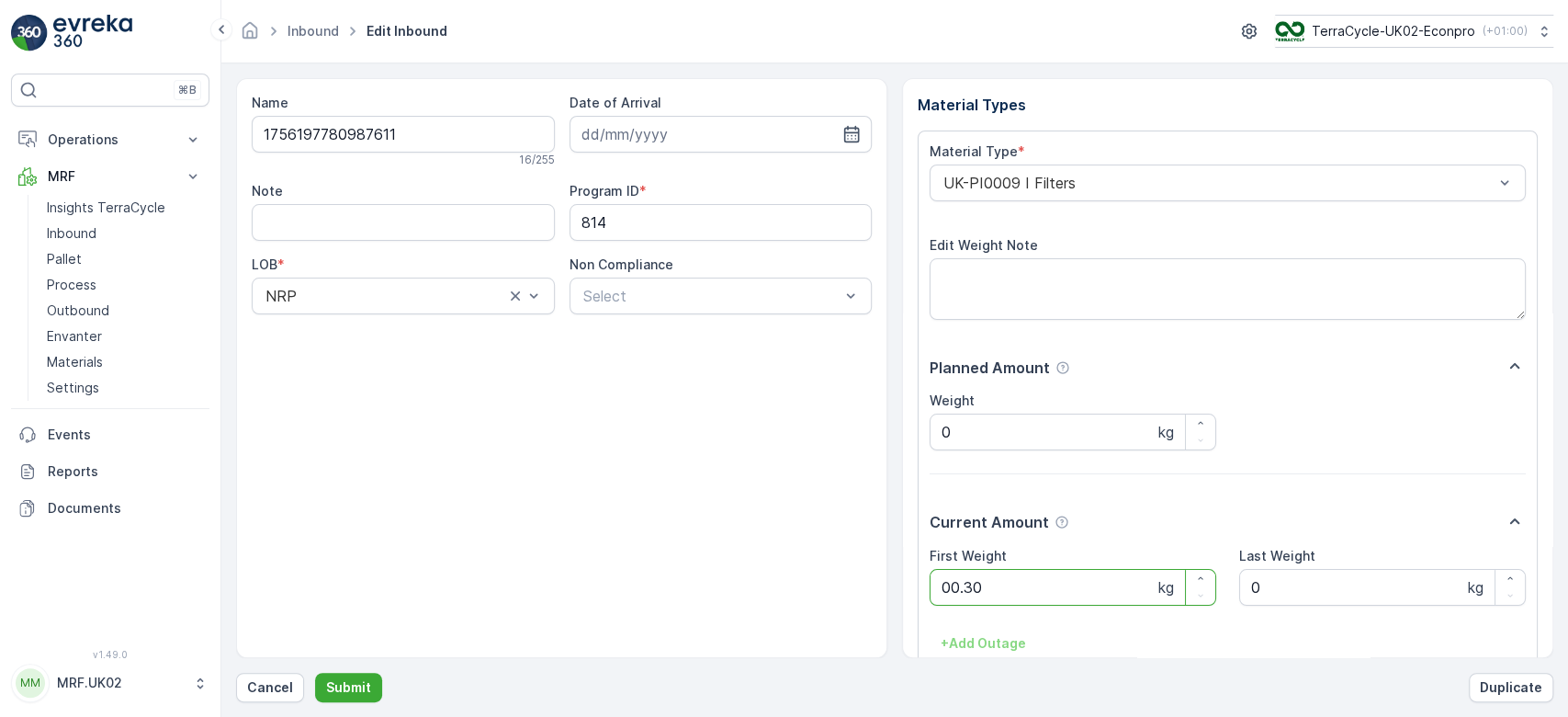
click at [315, 672] on button "Submit" at bounding box center [349, 687] width 67 height 30
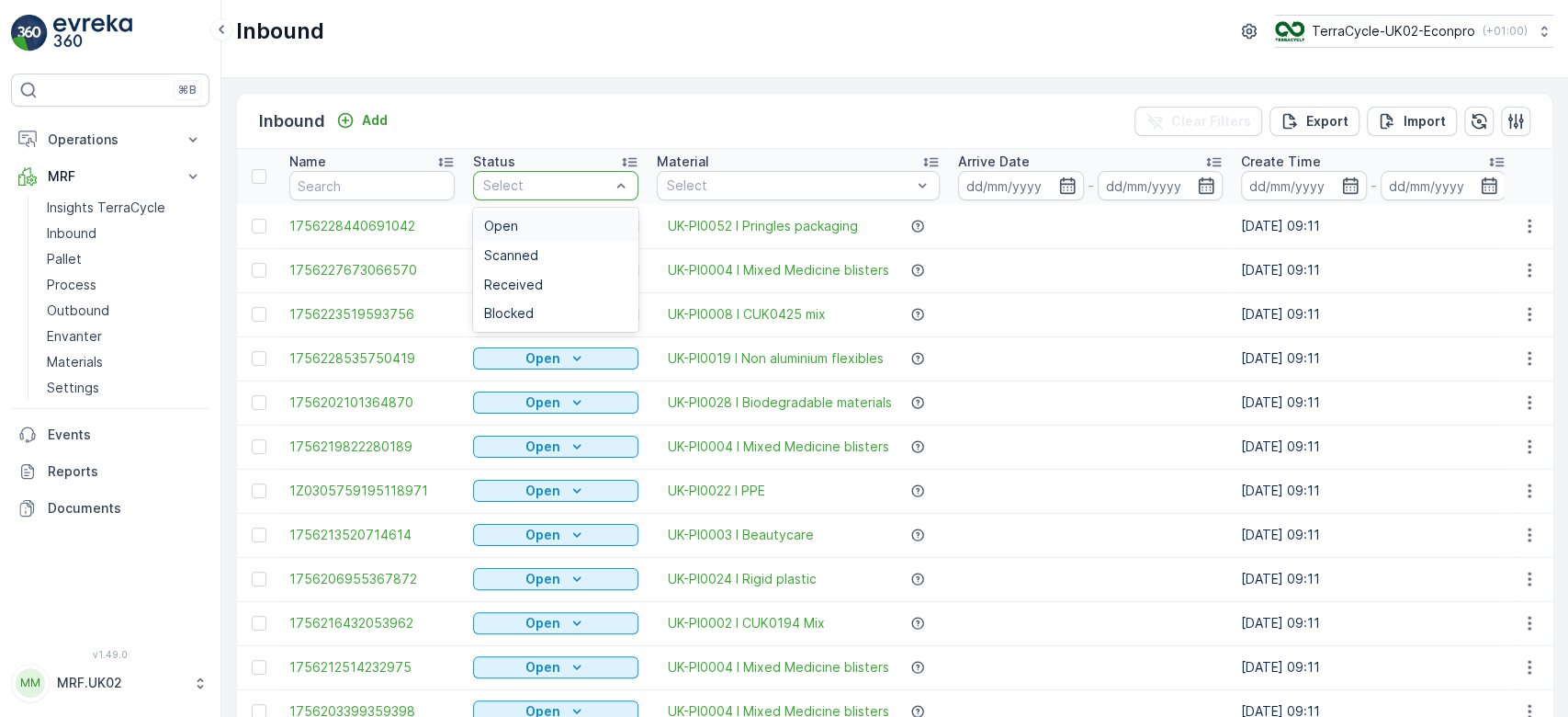
click at [488, 188] on div at bounding box center [546, 186] width 131 height 15
click at [501, 251] on span "Scanned" at bounding box center [511, 256] width 54 height 15
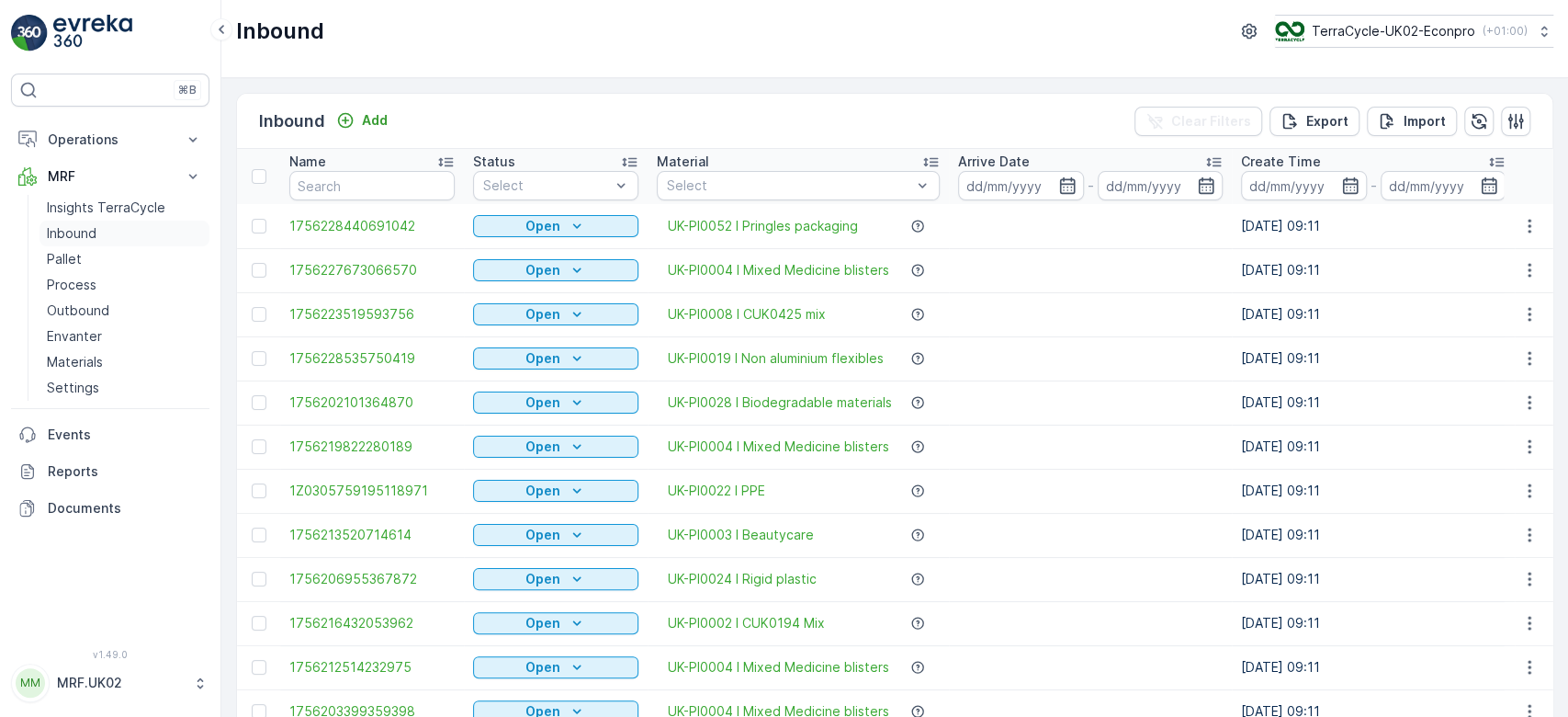
click at [81, 233] on p "Inbound" at bounding box center [72, 234] width 50 height 19
click at [303, 192] on input "text" at bounding box center [372, 186] width 165 height 30
